Goal: Information Seeking & Learning: Check status

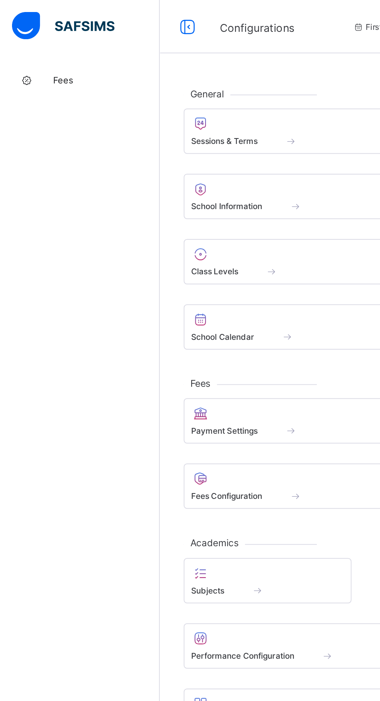
click at [45, 46] on span "Fees" at bounding box center [62, 46] width 62 height 6
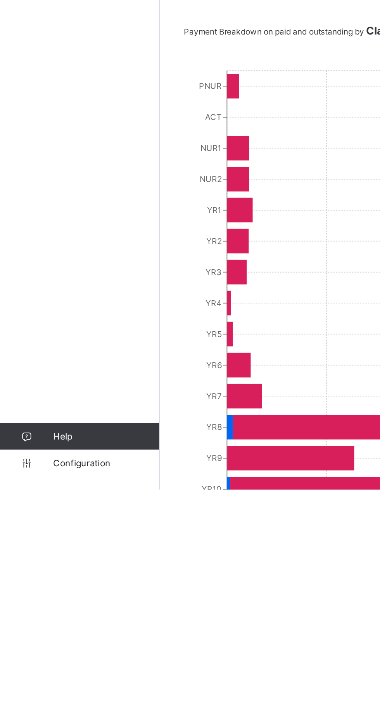
scroll to position [49, 0]
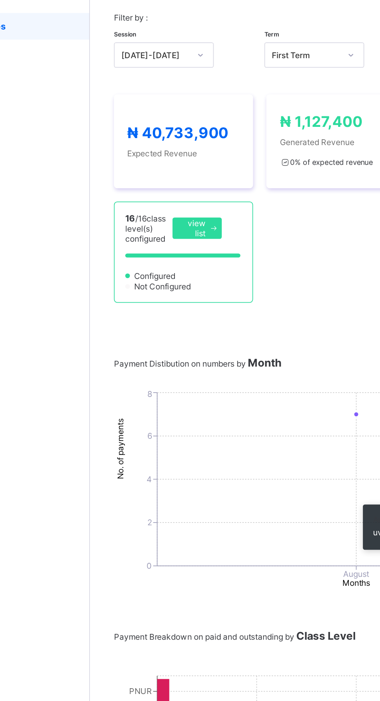
click at [157, 170] on span "view list" at bounding box center [154, 164] width 14 height 12
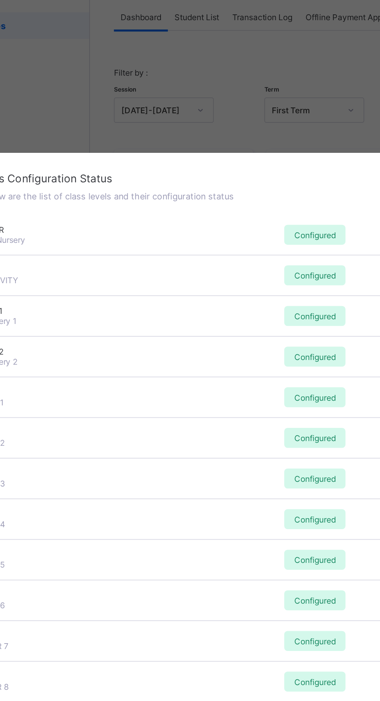
scroll to position [0, 0]
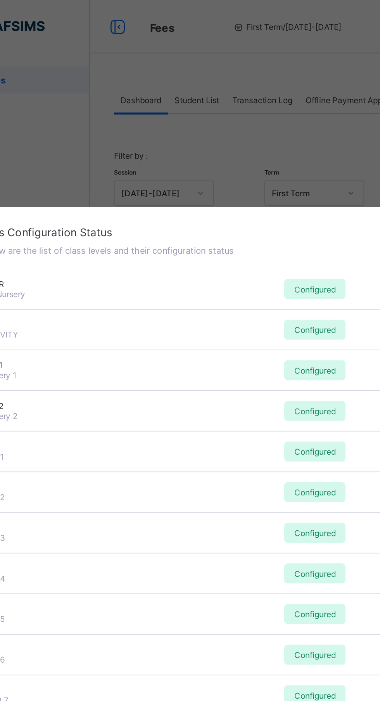
click at [156, 180] on div "PNUR Pre Nursery Configured" at bounding box center [190, 169] width 320 height 24
click at [133, 174] on div "PNUR Pre Nursery" at bounding box center [82, 168] width 104 height 12
click at [71, 168] on span "PNUR" at bounding box center [82, 165] width 104 height 6
click at [235, 113] on div "× Fees Configuration Status Below are the list of class levels and their config…" at bounding box center [190, 350] width 380 height 701
click at [221, 118] on div "× Fees Configuration Status Below are the list of class levels and their config…" at bounding box center [190, 350] width 380 height 701
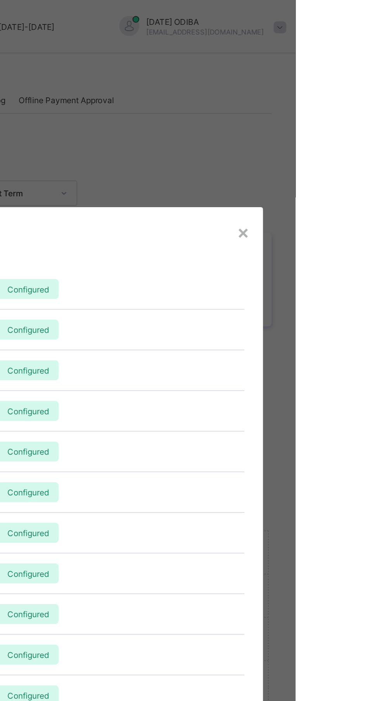
click at [353, 142] on div "×" at bounding box center [349, 134] width 7 height 13
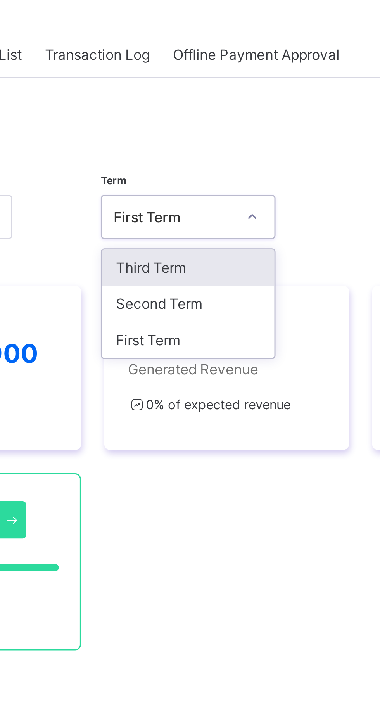
click at [211, 153] on div "First Term" at bounding box center [223, 153] width 57 height 12
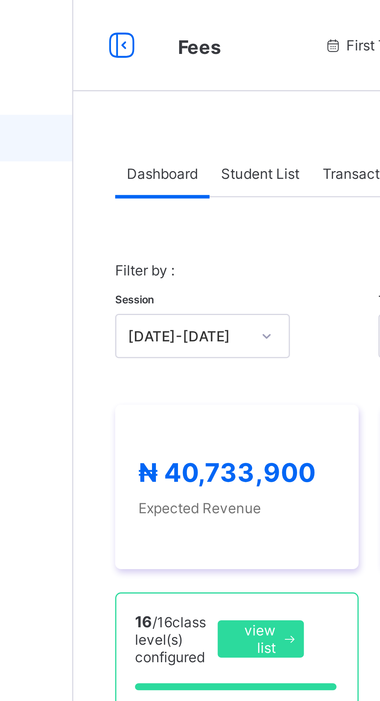
click at [154, 62] on div "Student List" at bounding box center [155, 58] width 34 height 16
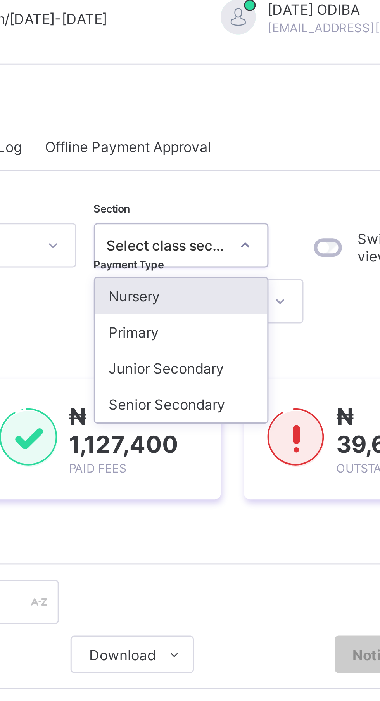
click at [257, 121] on div "Primary" at bounding box center [263, 120] width 57 height 12
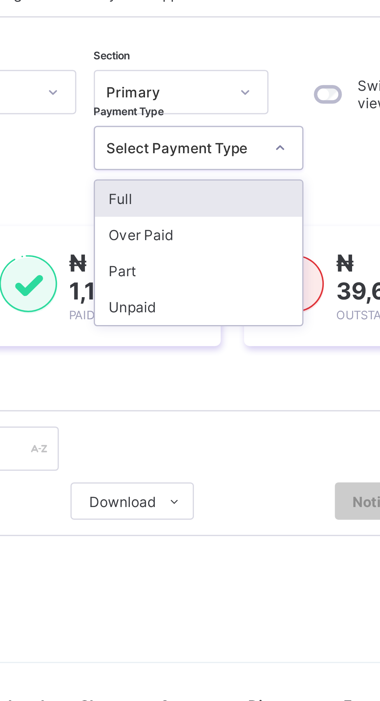
click at [282, 127] on div "Full" at bounding box center [269, 127] width 69 height 12
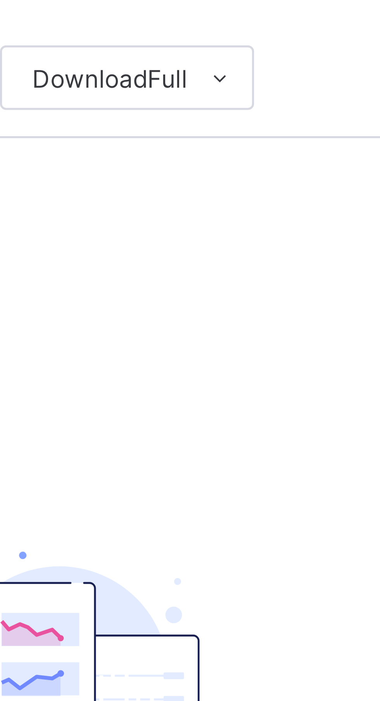
click at [271, 227] on icon at bounding box center [270, 227] width 6 height 5
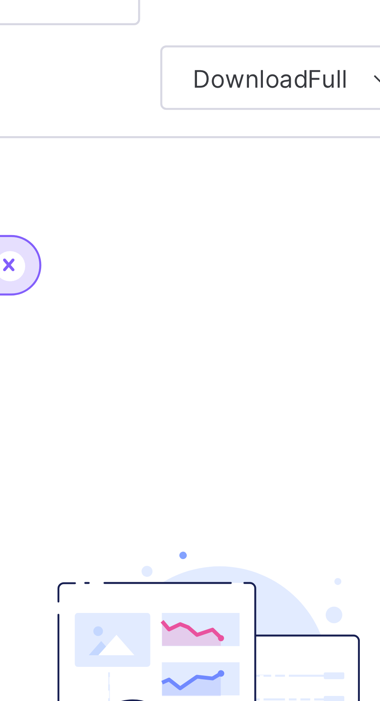
click at [0, 0] on li "Students Payment" at bounding box center [0, 0] width 0 height 0
click at [207, 303] on div "No records found There are currently no records." at bounding box center [236, 354] width 155 height 114
click at [202, 263] on icon at bounding box center [198, 263] width 7 height 5
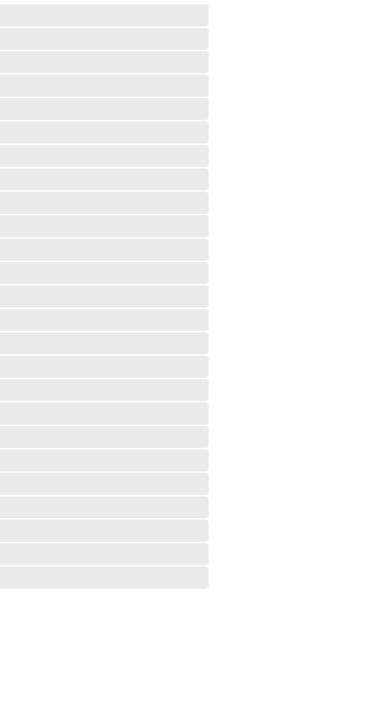
click at [380, 323] on html "Fees First Term / [DATE]-[DATE] [DATE] ODIBA [EMAIL_ADDRESS][DOMAIN_NAME] Fees …" at bounding box center [190, 350] width 380 height 701
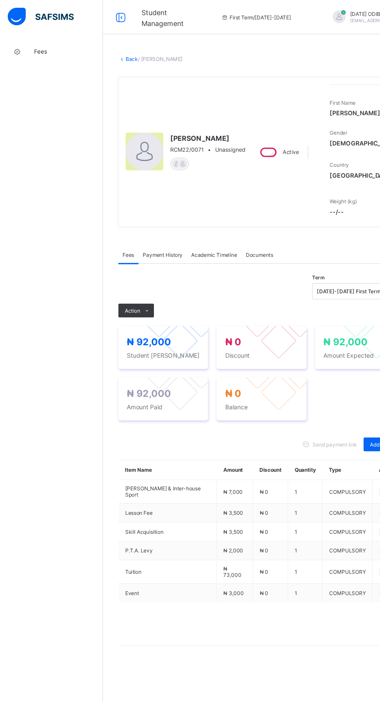
click at [121, 55] on link "Back" at bounding box center [119, 53] width 11 height 6
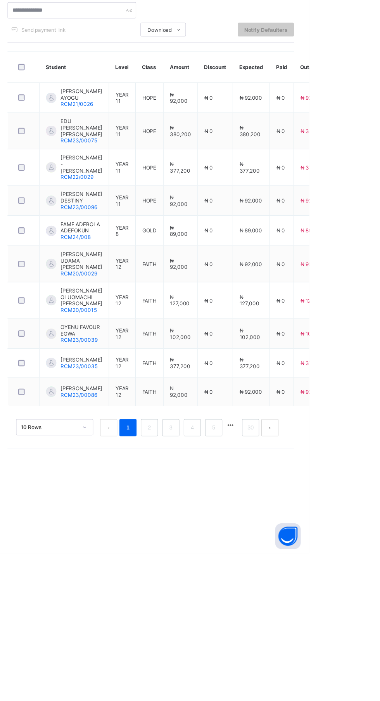
click at [341, 542] on td "₦ 92,000" at bounding box center [327, 555] width 33 height 26
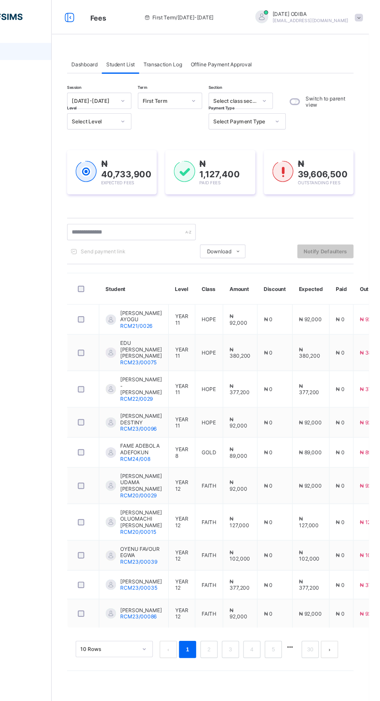
click at [380, 110] on html "Fees First Term / [DATE]-[DATE] [DATE] ODIBA [EMAIL_ADDRESS][DOMAIN_NAME] Fees …" at bounding box center [190, 350] width 380 height 701
